Goal: Information Seeking & Learning: Learn about a topic

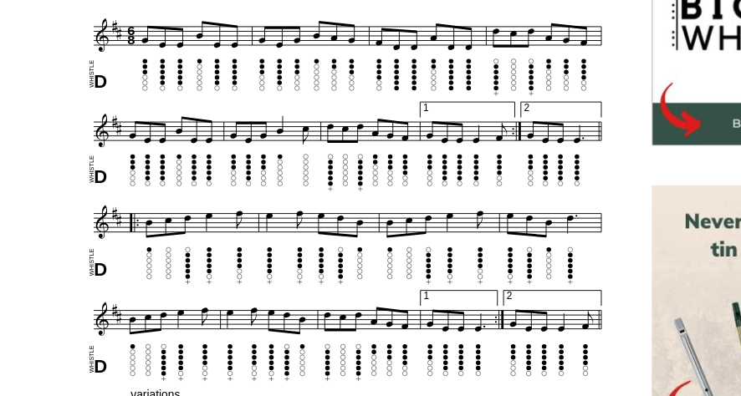
scroll to position [619, 0]
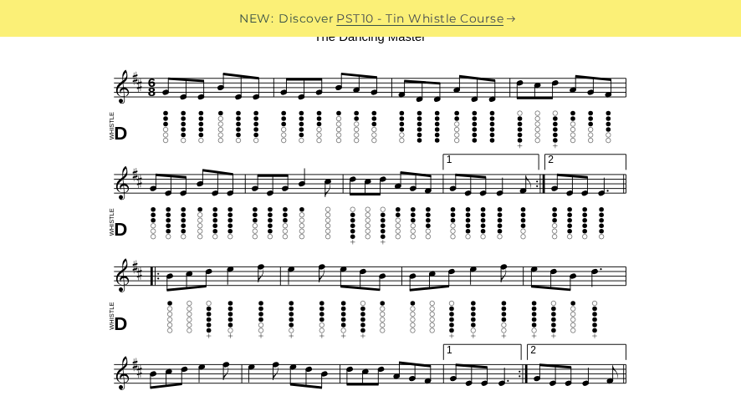
scroll to position [495, 0]
